Goal: Task Accomplishment & Management: Use online tool/utility

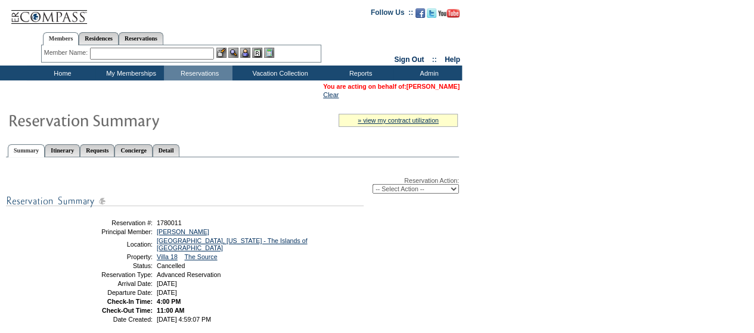
click at [425, 86] on link "[PERSON_NAME]" at bounding box center [432, 86] width 53 height 7
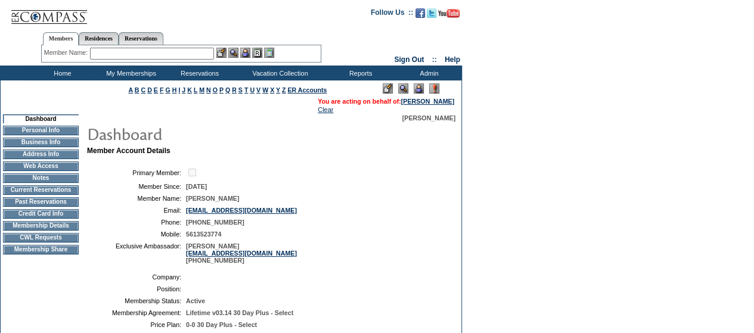
click at [157, 49] on input "text" at bounding box center [152, 54] width 124 height 12
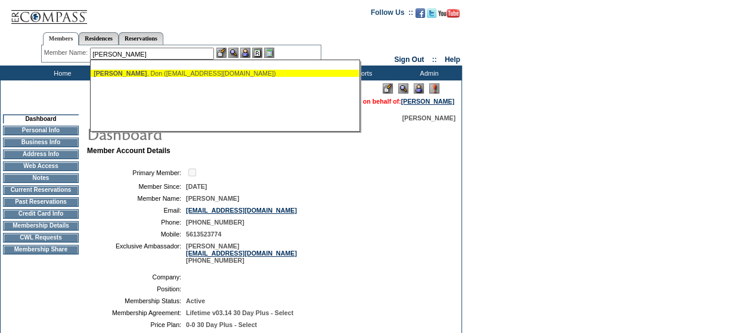
click at [149, 74] on div "Mader , Don (donm@seprint.com)" at bounding box center [225, 73] width 262 height 7
type input "Mader, Don (donm@seprint.com)"
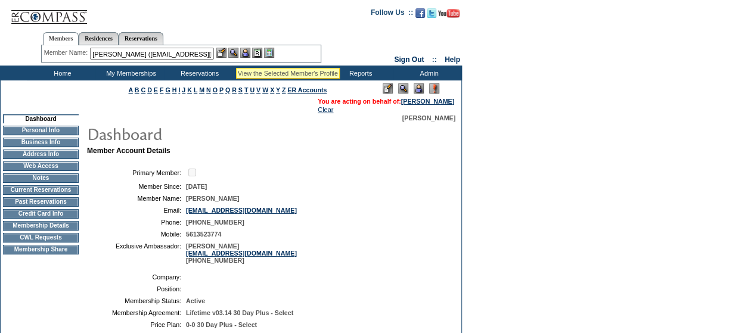
click at [237, 54] on img at bounding box center [233, 53] width 10 height 10
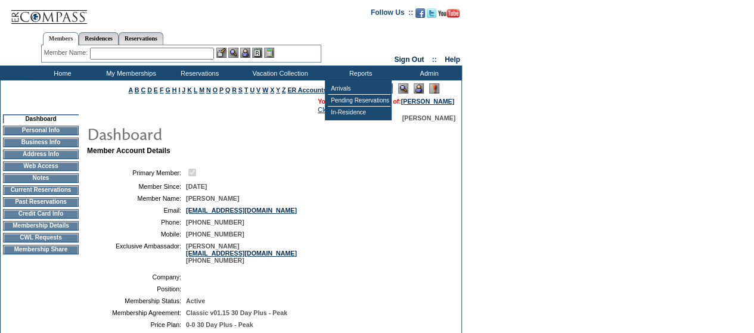
click at [418, 88] on img at bounding box center [418, 88] width 10 height 10
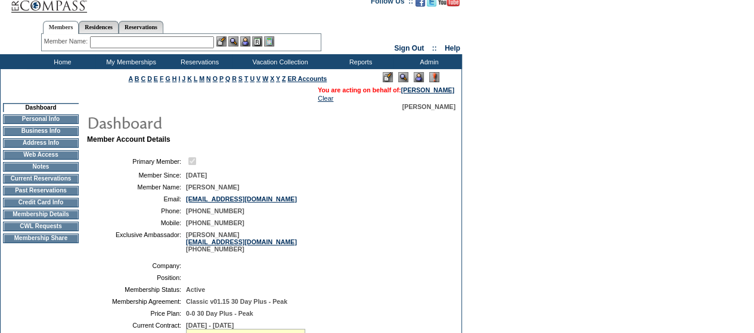
scroll to position [10, 0]
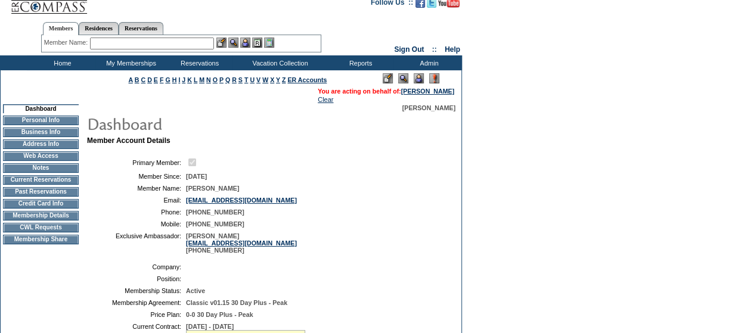
click at [19, 232] on td "CWL Requests" at bounding box center [41, 228] width 76 height 10
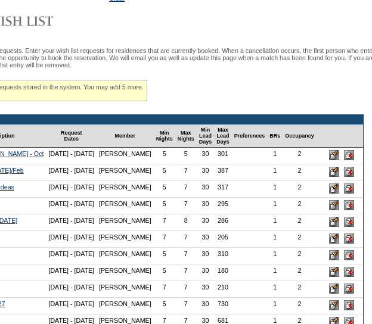
scroll to position [105, 207]
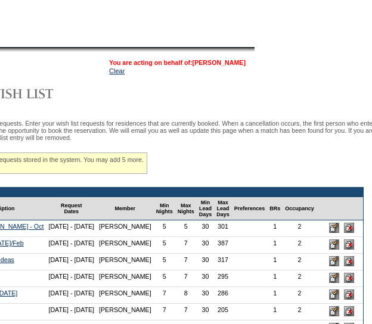
click at [223, 63] on link "[PERSON_NAME]" at bounding box center [218, 62] width 53 height 7
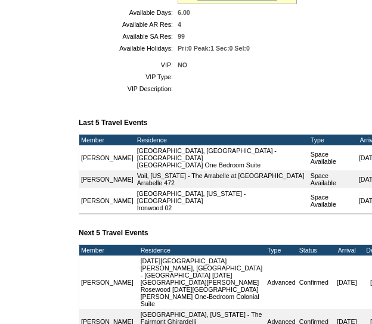
scroll to position [348, 8]
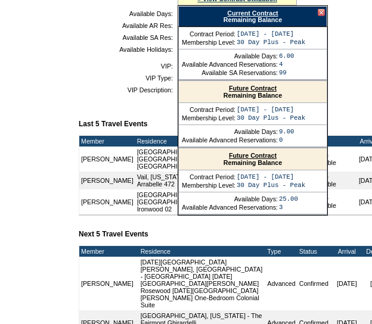
click at [232, 17] on link "Current Contract" at bounding box center [252, 13] width 51 height 7
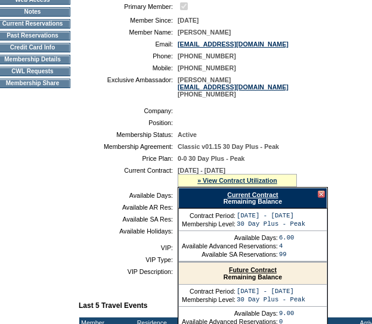
scroll to position [154, 8]
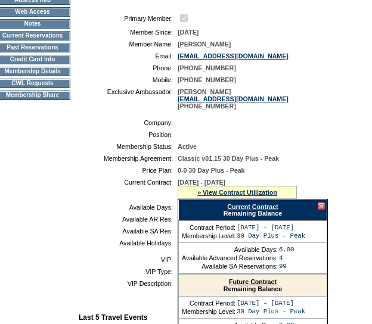
click at [32, 88] on td "CWL Requests" at bounding box center [33, 84] width 76 height 10
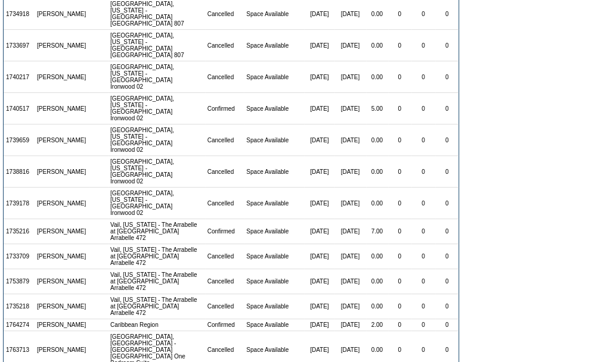
scroll to position [50, 0]
